Goal: Task Accomplishment & Management: Complete application form

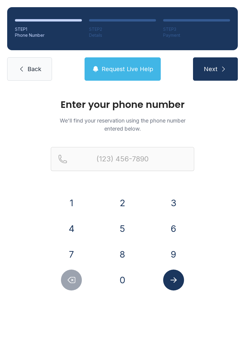
click at [124, 232] on button "5" at bounding box center [122, 228] width 21 height 21
click at [124, 280] on button "0" at bounding box center [122, 279] width 21 height 21
click at [171, 256] on button "9" at bounding box center [173, 254] width 21 height 21
click at [122, 251] on button "8" at bounding box center [122, 254] width 21 height 21
click at [170, 231] on button "6" at bounding box center [173, 228] width 21 height 21
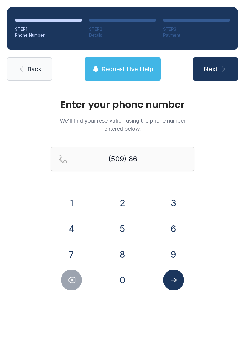
click at [121, 276] on button "0" at bounding box center [122, 279] width 21 height 21
click at [71, 254] on button "7" at bounding box center [71, 254] width 21 height 21
click at [176, 228] on button "6" at bounding box center [173, 228] width 21 height 21
click at [118, 253] on button "8" at bounding box center [122, 254] width 21 height 21
click at [68, 203] on button "1" at bounding box center [71, 202] width 21 height 21
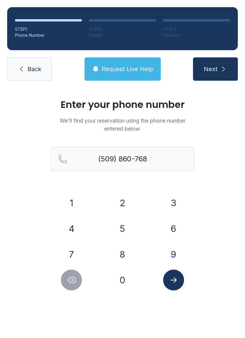
type input "[PHONE_NUMBER]"
click at [175, 279] on icon "Submit lookup form" at bounding box center [173, 279] width 9 height 9
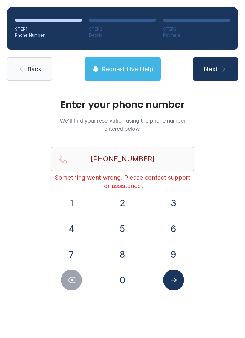
click at [216, 70] on span "Next" at bounding box center [211, 69] width 14 height 8
click at [24, 65] on icon at bounding box center [21, 68] width 7 height 7
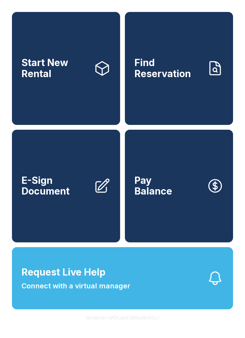
click at [201, 99] on link "Find Reservation" at bounding box center [179, 68] width 108 height 113
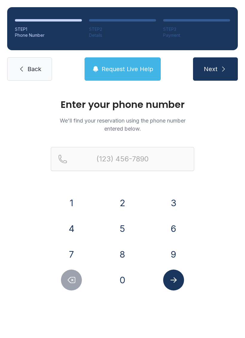
click at [40, 69] on span "Back" at bounding box center [34, 69] width 14 height 8
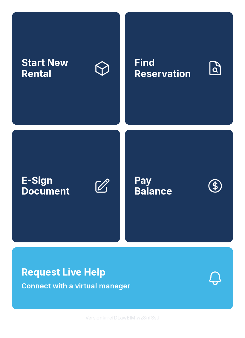
click at [89, 99] on link "Start New Rental" at bounding box center [66, 68] width 108 height 113
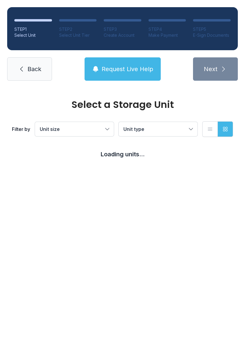
click at [105, 131] on button "Unit size" at bounding box center [74, 129] width 79 height 14
click at [59, 173] on span "Large" at bounding box center [59, 171] width 13 height 7
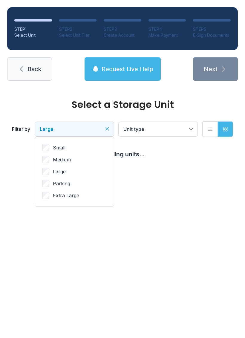
click at [177, 127] on span "Unit type" at bounding box center [154, 128] width 63 height 7
click at [197, 130] on button "Unit type" at bounding box center [158, 129] width 79 height 14
click at [196, 130] on button "Unit type" at bounding box center [158, 129] width 79 height 14
click at [107, 128] on icon "Clear filters" at bounding box center [107, 128] width 3 height 3
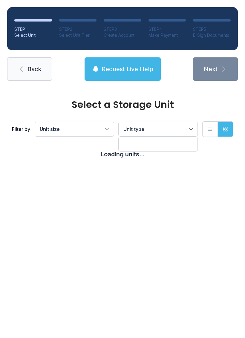
click at [104, 124] on button "Unit size" at bounding box center [74, 129] width 79 height 14
click at [71, 157] on label "Medium" at bounding box center [74, 159] width 64 height 7
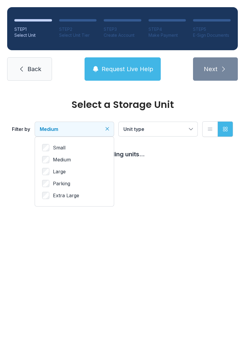
click at [191, 129] on button "Unit type" at bounding box center [158, 129] width 79 height 14
click at [186, 131] on span "Unit type" at bounding box center [154, 128] width 63 height 7
click at [108, 125] on button "Medium" at bounding box center [74, 129] width 79 height 14
click at [62, 147] on span "Small" at bounding box center [59, 147] width 13 height 7
click at [56, 156] on span "Medium" at bounding box center [62, 159] width 18 height 7
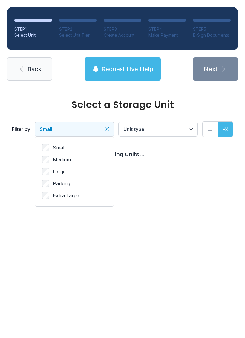
click at [185, 127] on span "Unit type" at bounding box center [154, 128] width 63 height 7
click at [216, 130] on button "List view" at bounding box center [210, 129] width 16 height 16
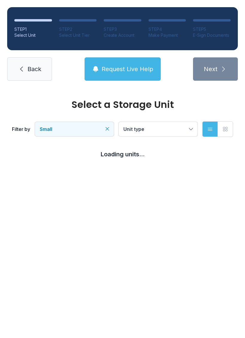
click at [228, 131] on button "Grid view" at bounding box center [225, 129] width 16 height 16
click at [23, 64] on link "Back" at bounding box center [29, 68] width 45 height 23
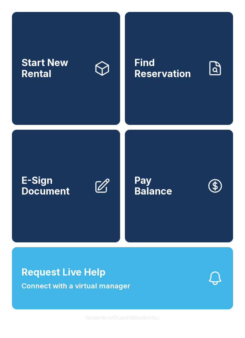
click at [56, 193] on span "E-Sign Document" at bounding box center [54, 186] width 67 height 22
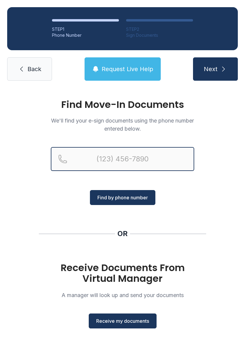
click at [116, 158] on input "Reservation phone number" at bounding box center [122, 159] width 143 height 24
type input "[PHONE_NUMBER]"
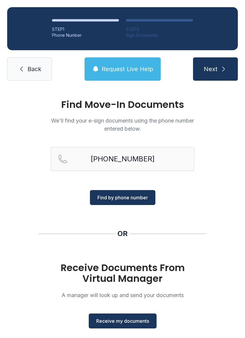
click at [120, 201] on span "Find by phone number" at bounding box center [122, 197] width 50 height 7
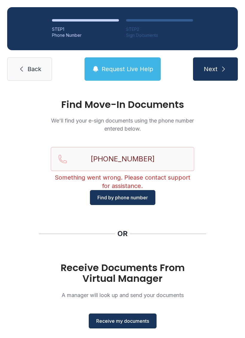
click at [33, 69] on span "Back" at bounding box center [34, 69] width 14 height 8
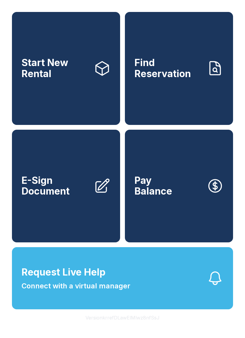
click at [173, 103] on link "Find Reservation" at bounding box center [179, 68] width 108 height 113
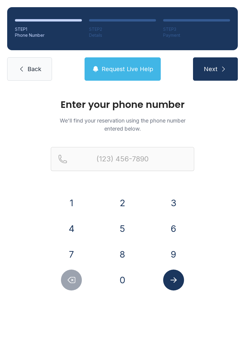
click at [121, 220] on button "5" at bounding box center [122, 228] width 21 height 21
click at [119, 273] on button "0" at bounding box center [122, 279] width 21 height 21
click at [170, 250] on button "9" at bounding box center [173, 254] width 21 height 21
click at [119, 254] on button "8" at bounding box center [122, 254] width 21 height 21
click at [165, 227] on button "6" at bounding box center [173, 228] width 21 height 21
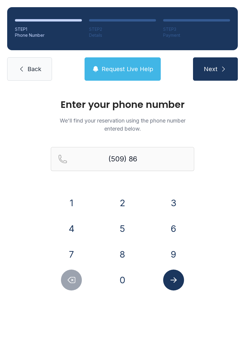
click at [115, 279] on button "0" at bounding box center [122, 279] width 21 height 21
click at [70, 249] on button "7" at bounding box center [71, 254] width 21 height 21
click at [169, 225] on button "6" at bounding box center [173, 228] width 21 height 21
click at [122, 254] on button "8" at bounding box center [122, 254] width 21 height 21
click at [72, 204] on button "1" at bounding box center [71, 202] width 21 height 21
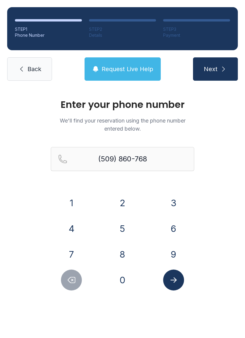
type input "[PHONE_NUMBER]"
click at [203, 65] on button "Next" at bounding box center [215, 68] width 45 height 23
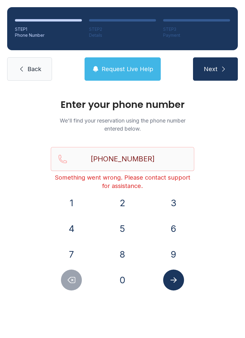
click at [115, 67] on span "Request Live Help" at bounding box center [128, 69] width 52 height 8
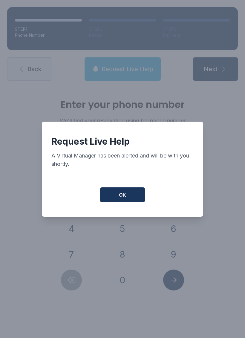
click at [122, 191] on button "OK" at bounding box center [122, 194] width 45 height 15
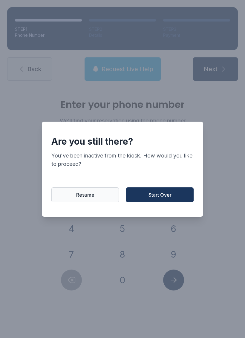
click at [84, 198] on span "Resume" at bounding box center [85, 194] width 18 height 7
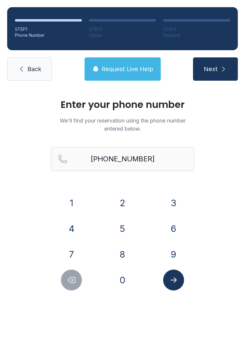
click at [24, 71] on icon at bounding box center [21, 68] width 7 height 7
